Goal: Communication & Community: Connect with others

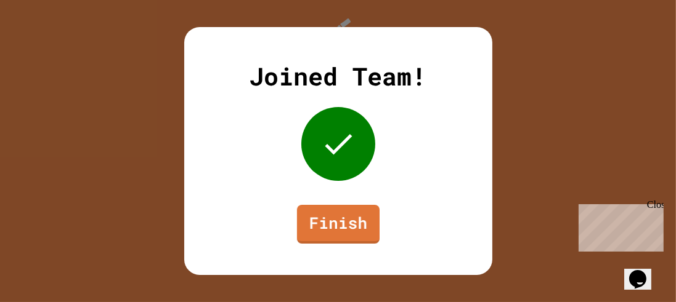
drag, startPoint x: 348, startPoint y: 200, endPoint x: 354, endPoint y: 212, distance: 13.5
click at [348, 200] on div "Joined Team! Finish" at bounding box center [338, 151] width 308 height 248
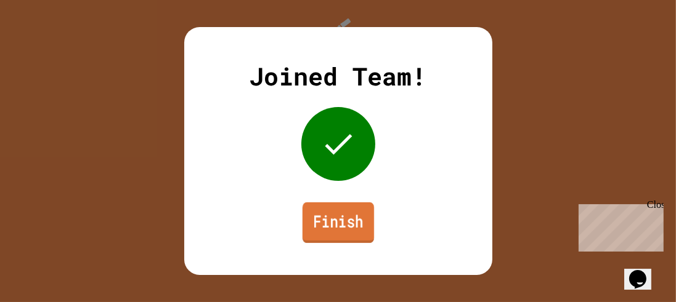
click at [366, 217] on link "Finish" at bounding box center [337, 223] width 71 height 41
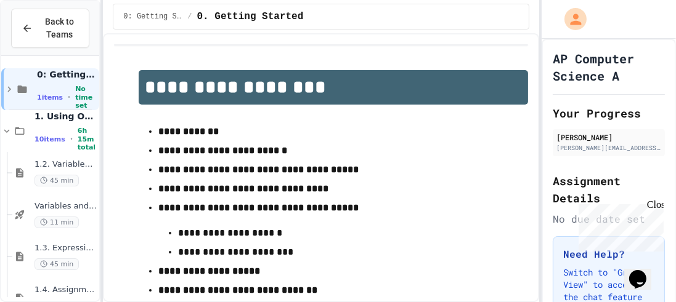
click at [650, 203] on div "Close" at bounding box center [653, 206] width 15 height 15
click at [14, 129] on icon at bounding box center [19, 131] width 15 height 11
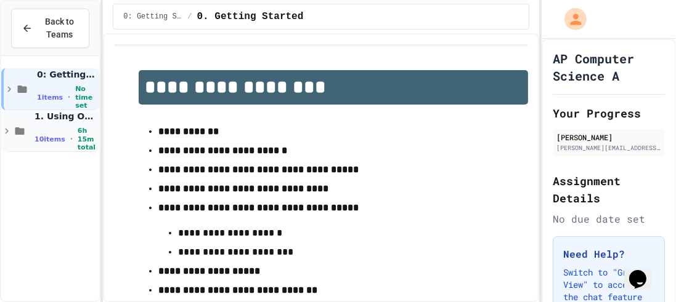
click at [4, 129] on icon at bounding box center [6, 131] width 11 height 11
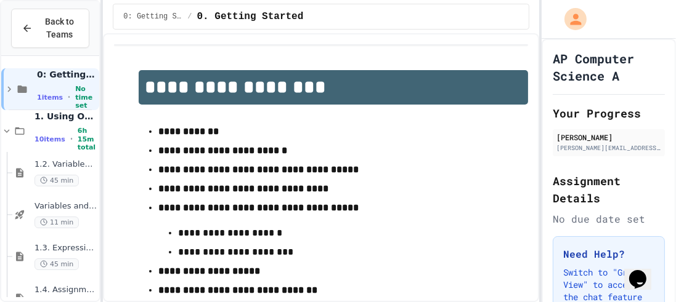
click at [4, 129] on icon at bounding box center [6, 131] width 11 height 11
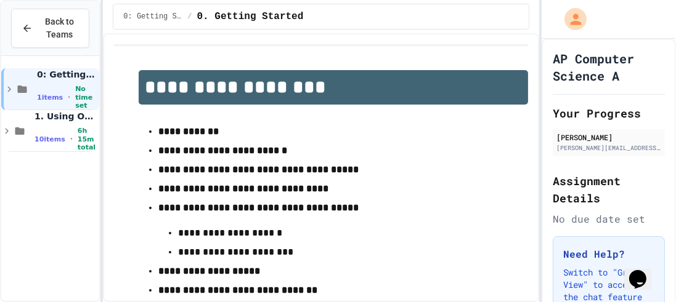
click at [4, 129] on icon at bounding box center [6, 131] width 11 height 11
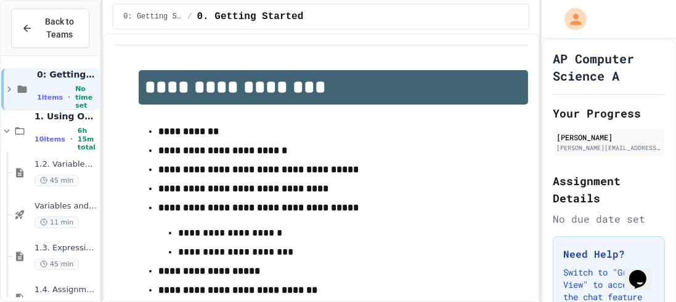
click at [4, 129] on icon at bounding box center [6, 131] width 11 height 11
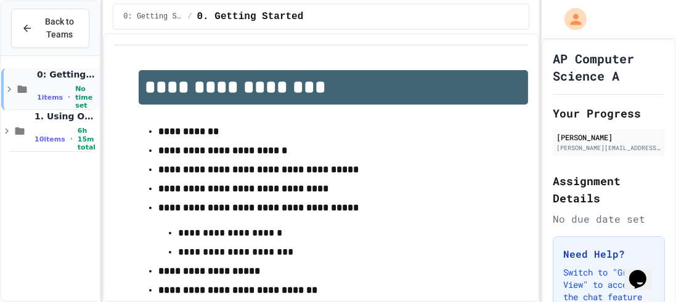
click at [10, 93] on icon at bounding box center [9, 89] width 11 height 11
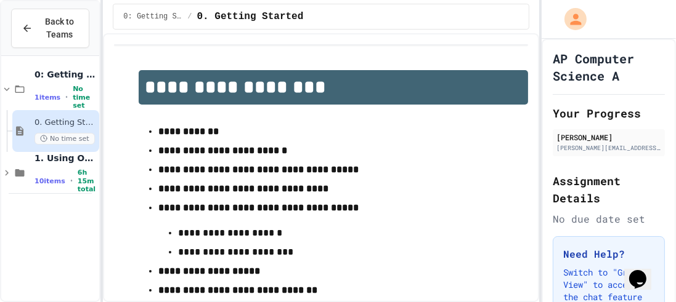
click at [10, 93] on icon at bounding box center [6, 89] width 11 height 11
